Goal: Transaction & Acquisition: Purchase product/service

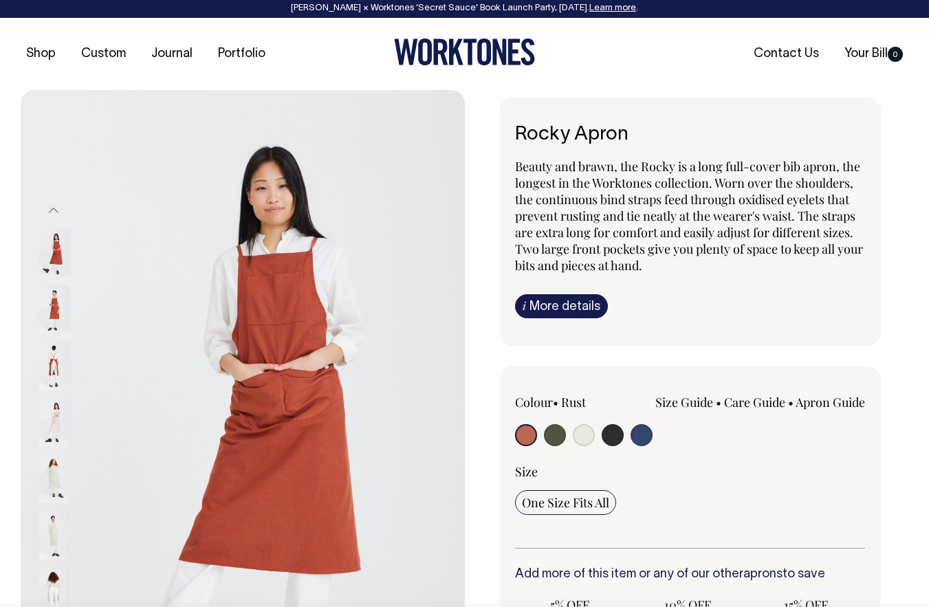
click at [589, 441] on input "radio" at bounding box center [584, 435] width 22 height 22
radio input "true"
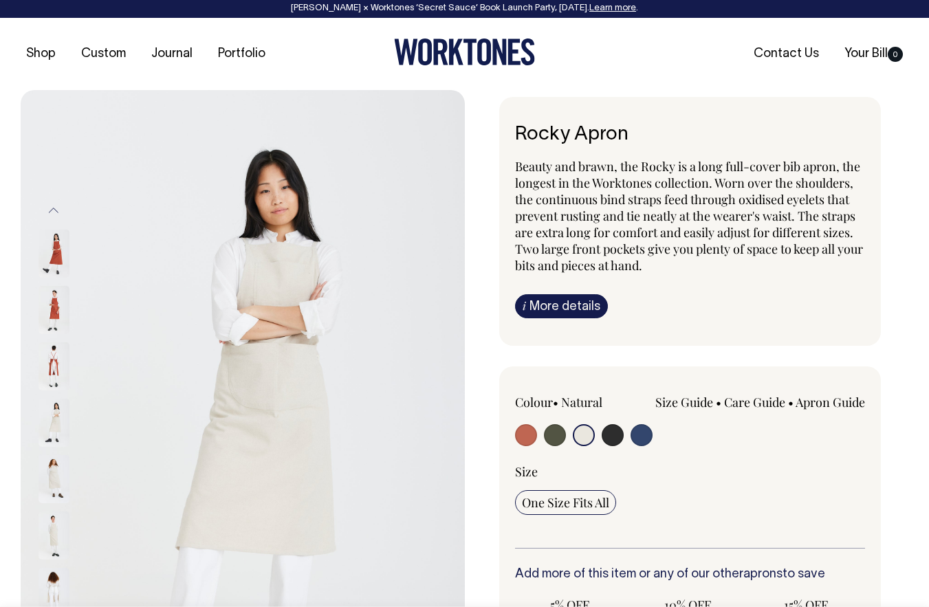
radio input "true"
select select "Natural"
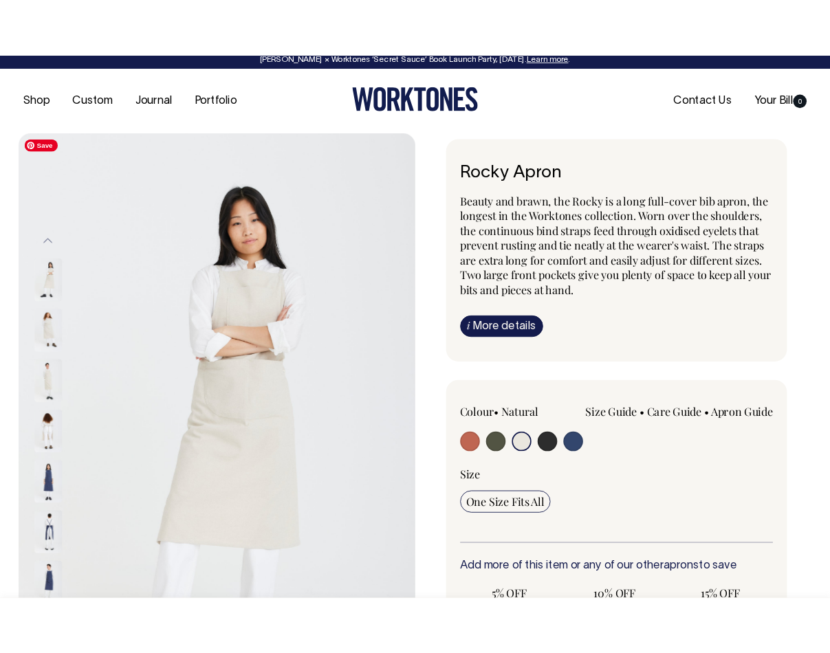
scroll to position [6, 0]
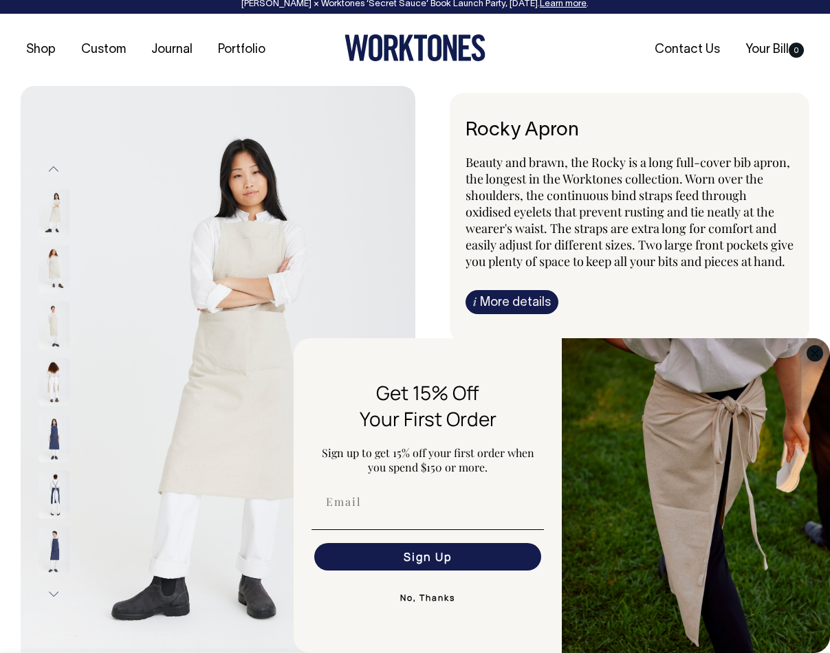
click at [812, 356] on icon "Close dialog" at bounding box center [814, 353] width 7 height 7
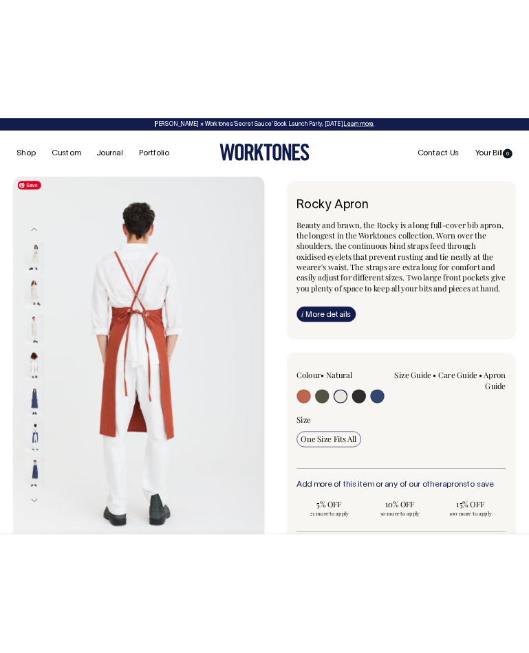
scroll to position [0, 0]
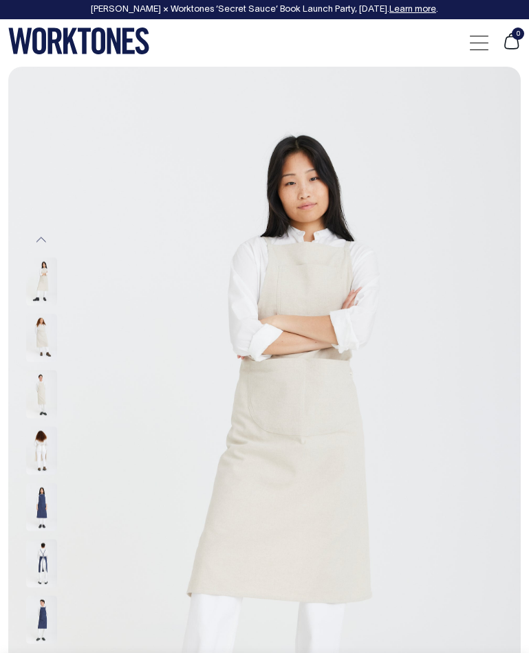
click at [35, 296] on img at bounding box center [41, 281] width 31 height 48
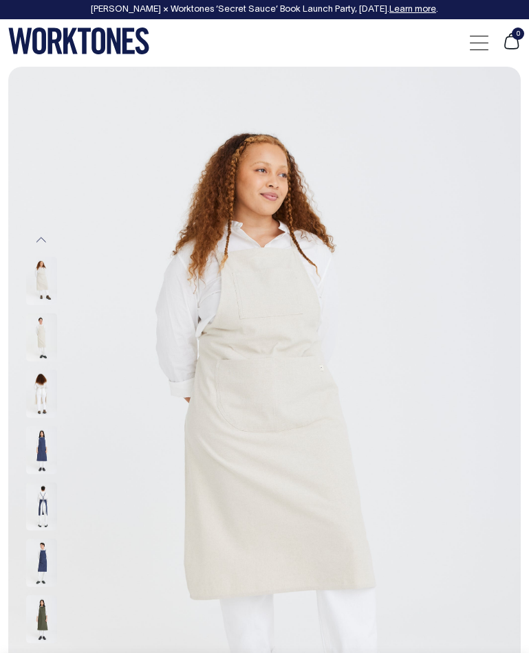
click at [37, 249] on img at bounding box center [41, 225] width 31 height 48
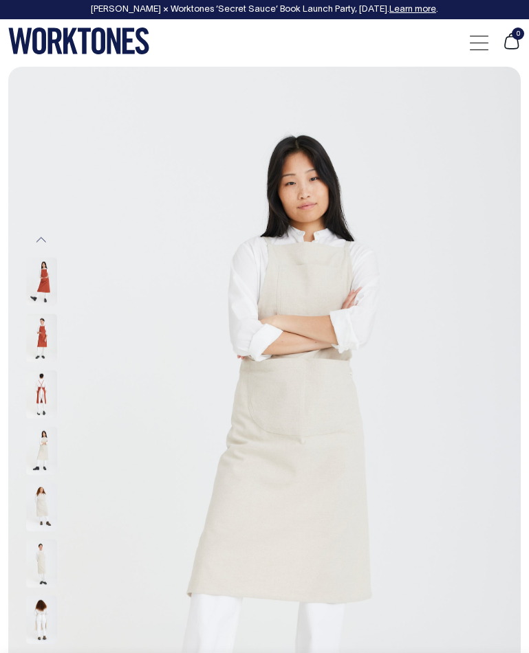
select select "Natural"
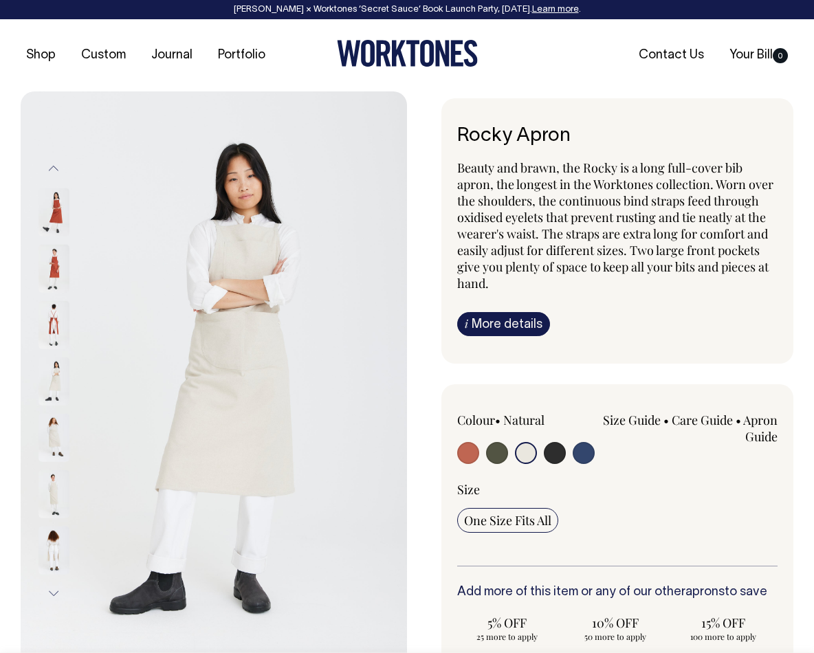
select select "Natural"
